Goal: Navigation & Orientation: Go to known website

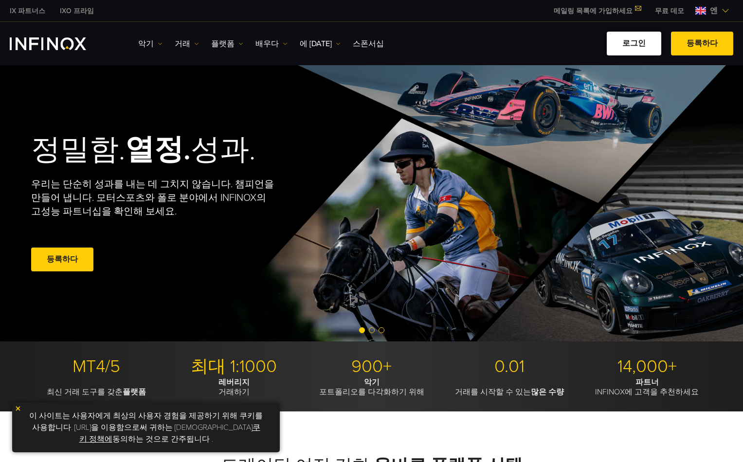
click at [638, 39] on font "로그인" at bounding box center [633, 43] width 23 height 10
click at [566, 42] on div "로그인 등록하다" at bounding box center [562, 44] width 342 height 24
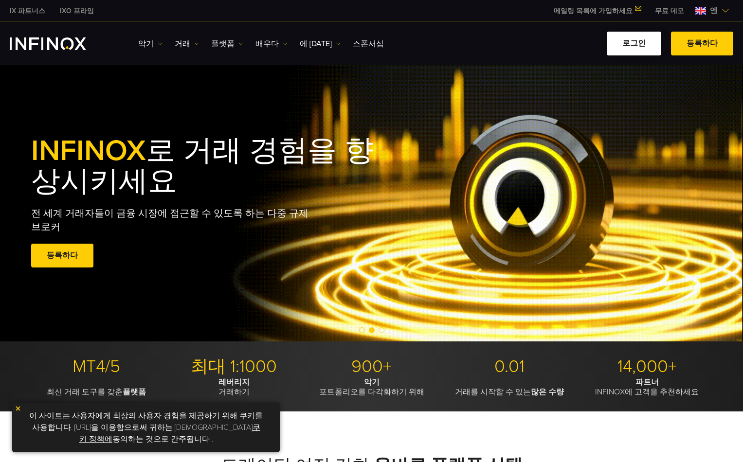
click at [638, 41] on font "로그인" at bounding box center [633, 43] width 23 height 10
